Goal: Download file/media

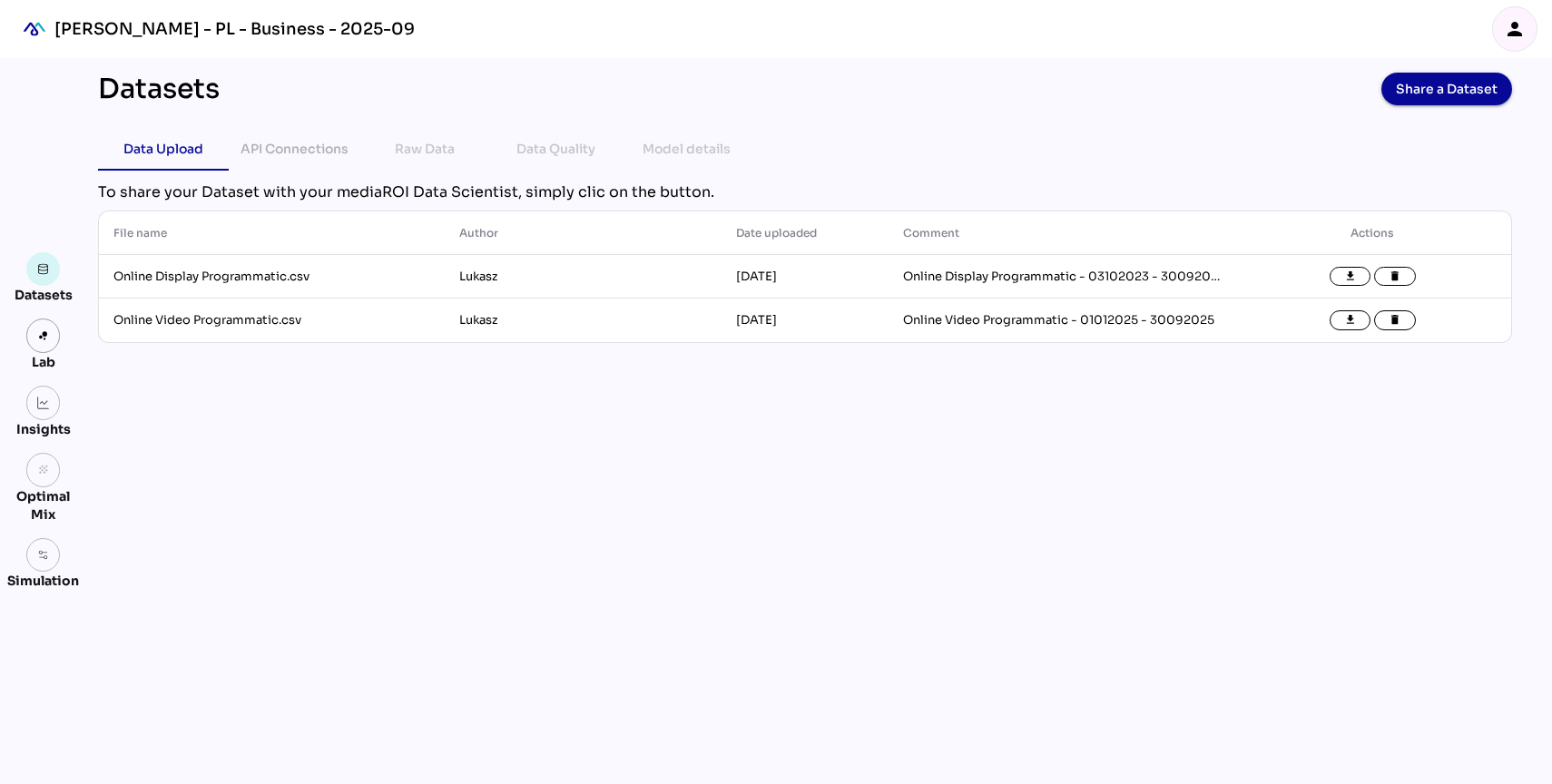
click at [1521, 18] on icon "person" at bounding box center [1515, 29] width 22 height 22
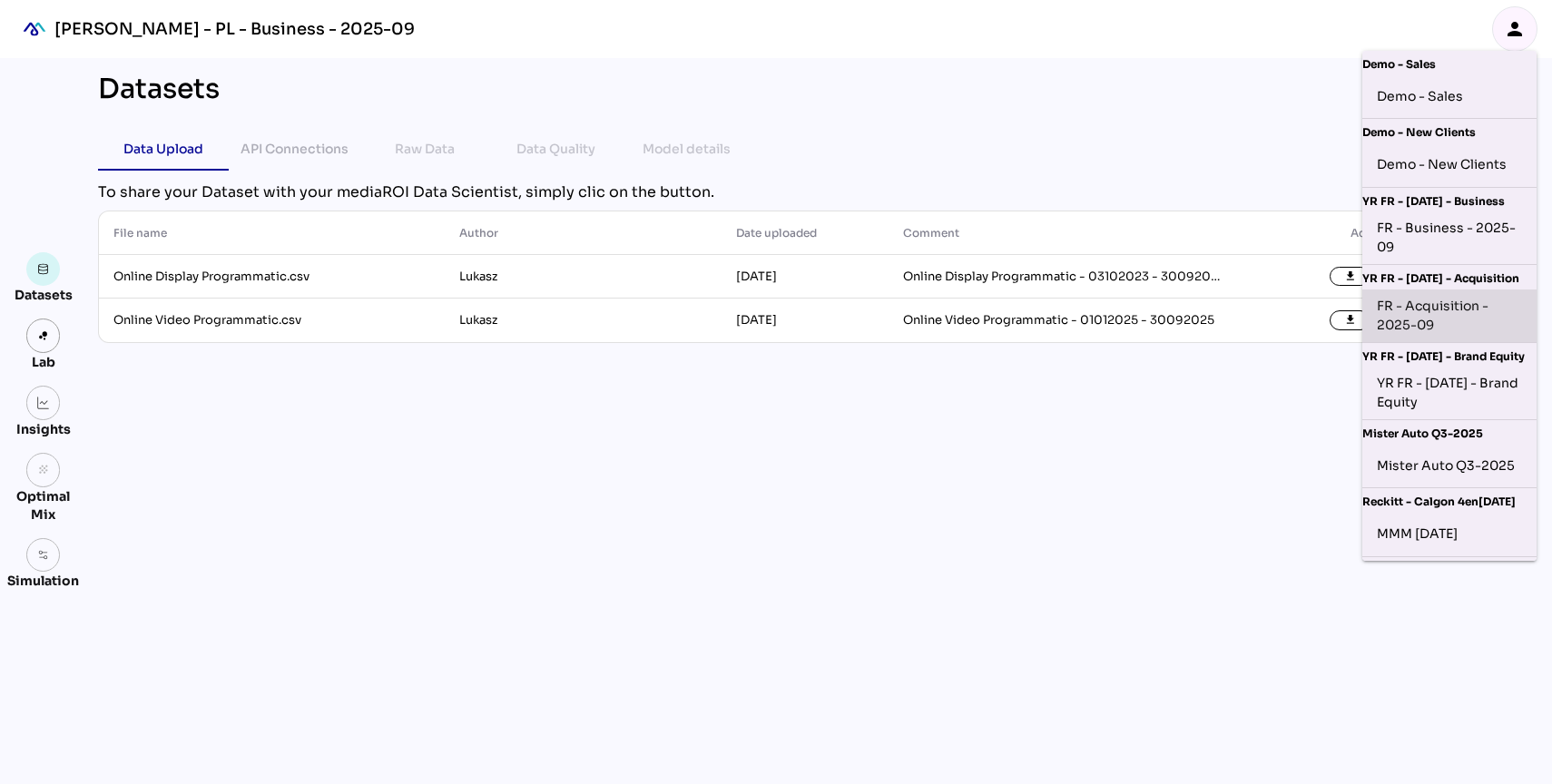
scroll to position [144, 0]
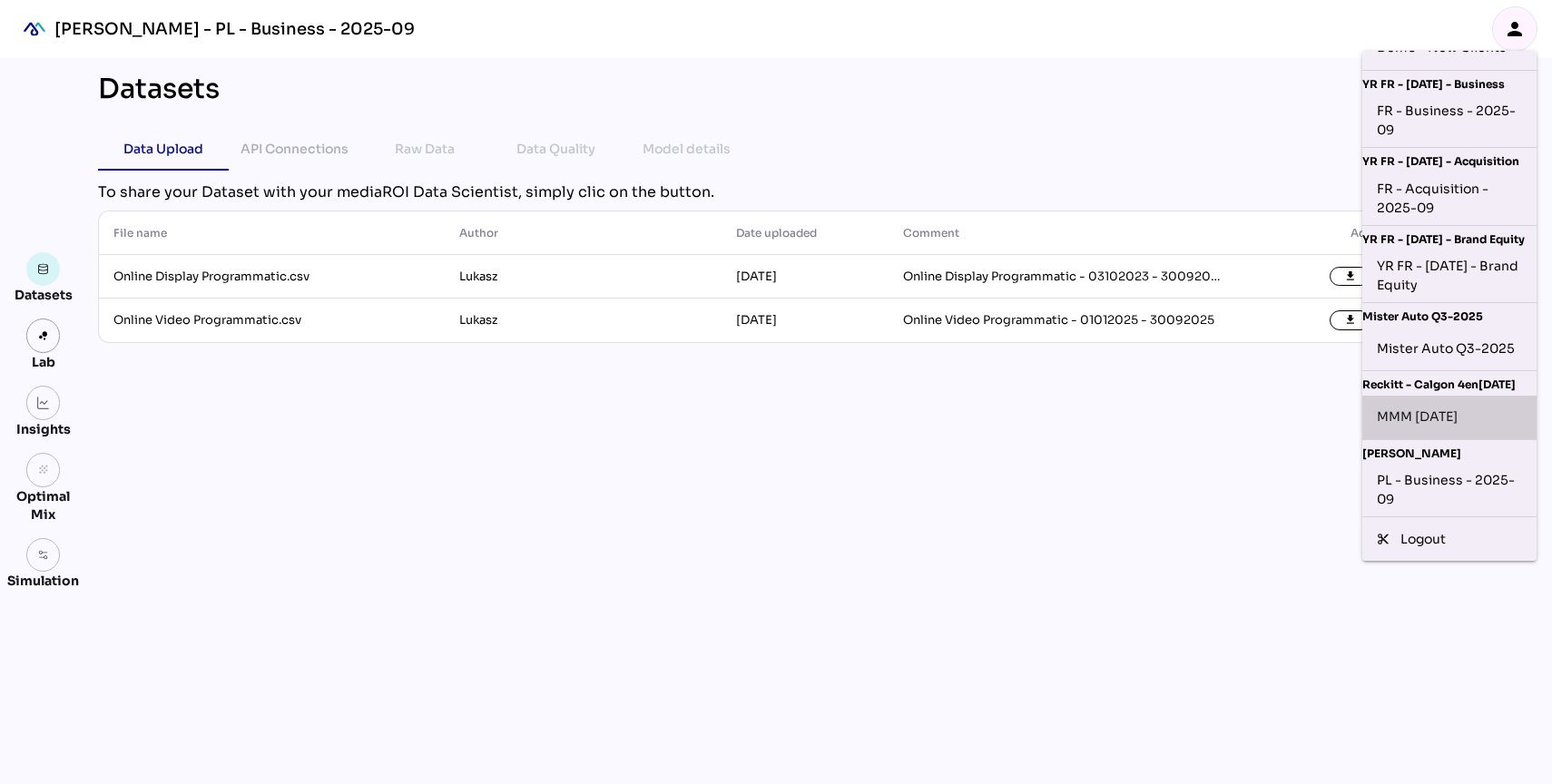
click at [1419, 397] on div "MMM [DATE]" at bounding box center [1450, 418] width 174 height 44
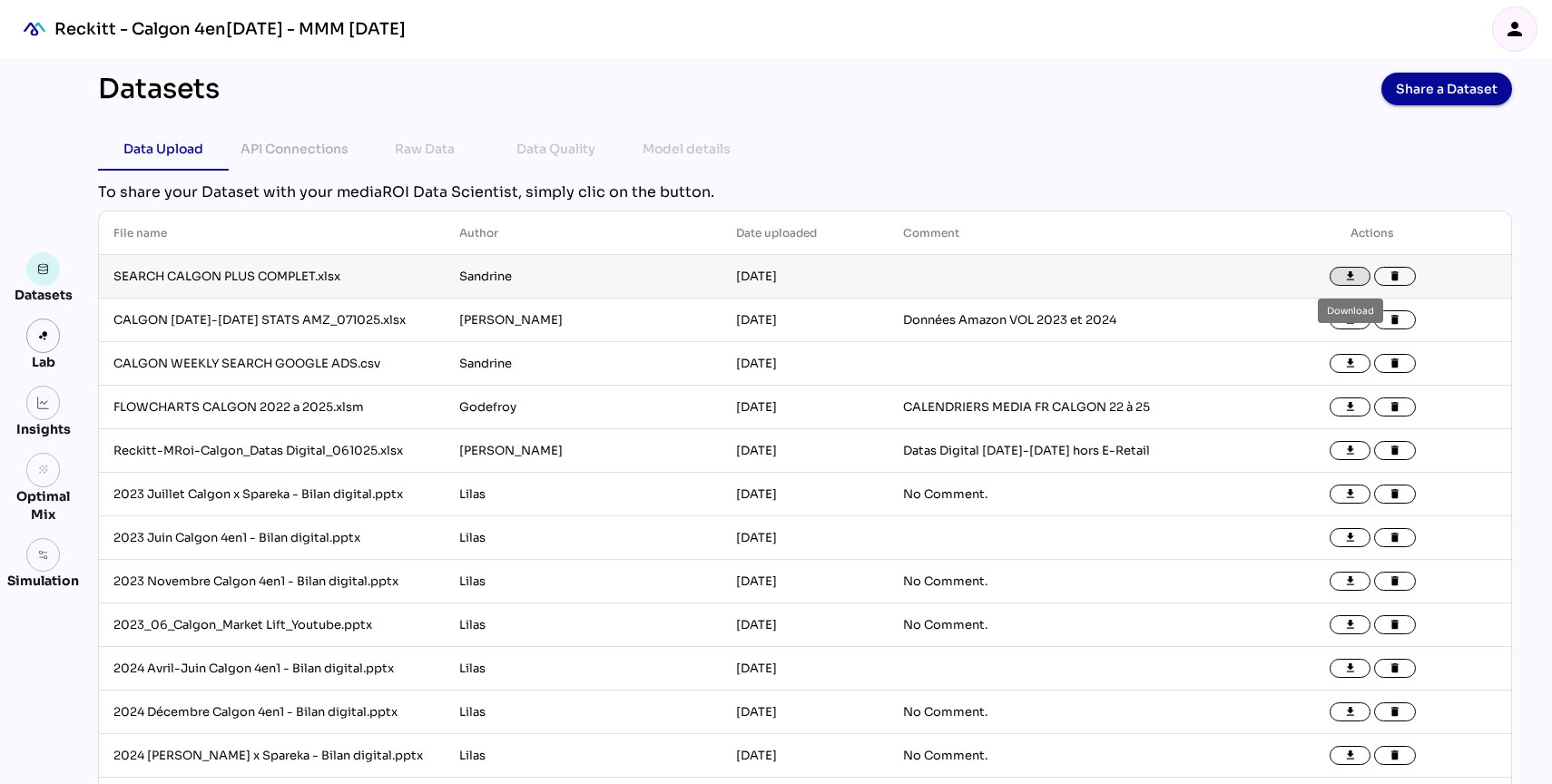
click at [1348, 273] on icon "file_download" at bounding box center [1351, 276] width 13 height 13
